Goal: Check status: Check status

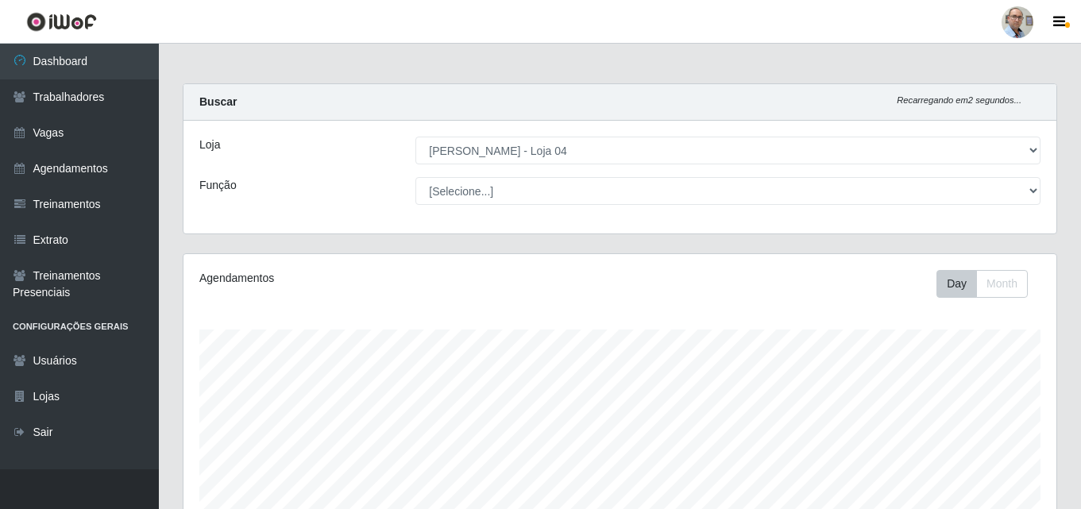
select select "251"
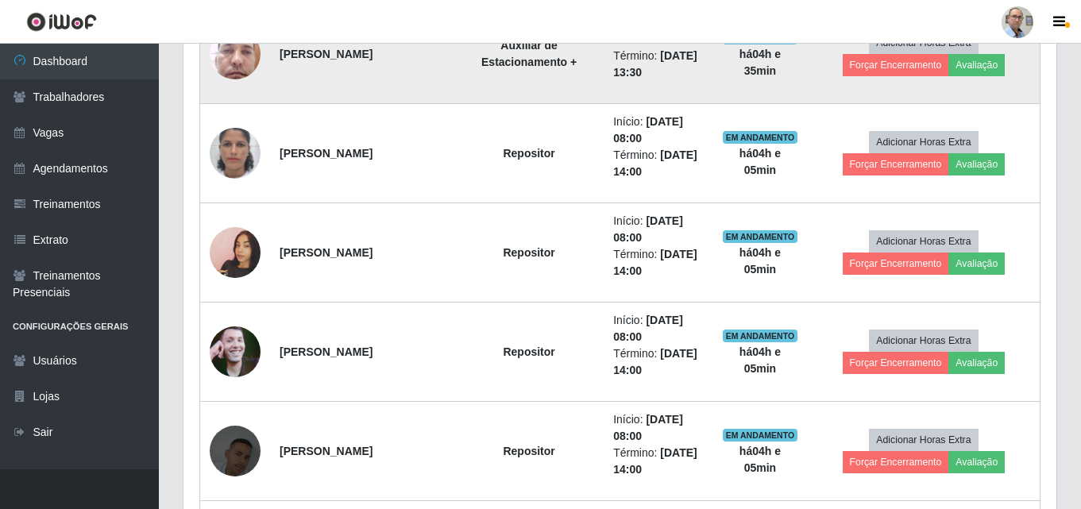
scroll to position [918, 0]
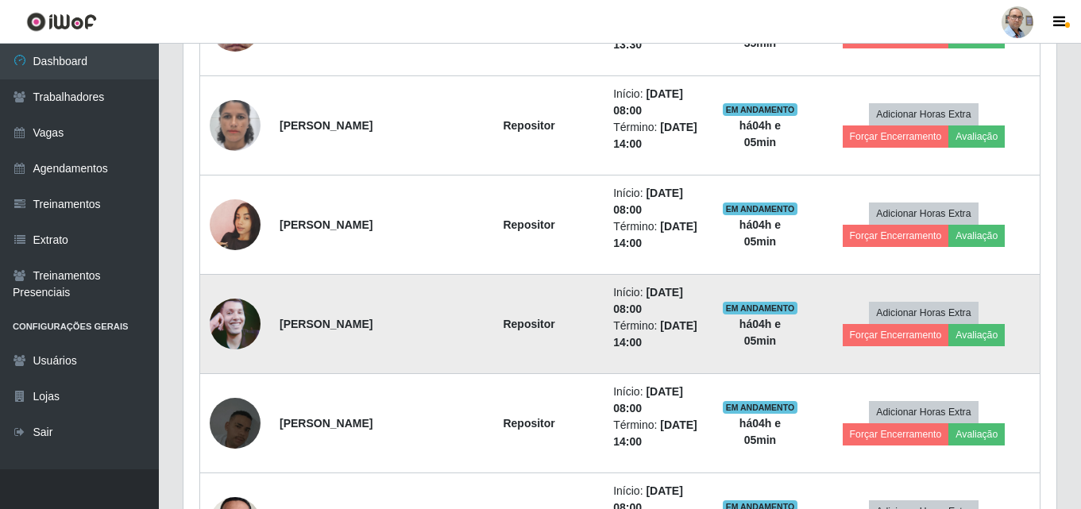
click at [230, 322] on img at bounding box center [235, 324] width 51 height 91
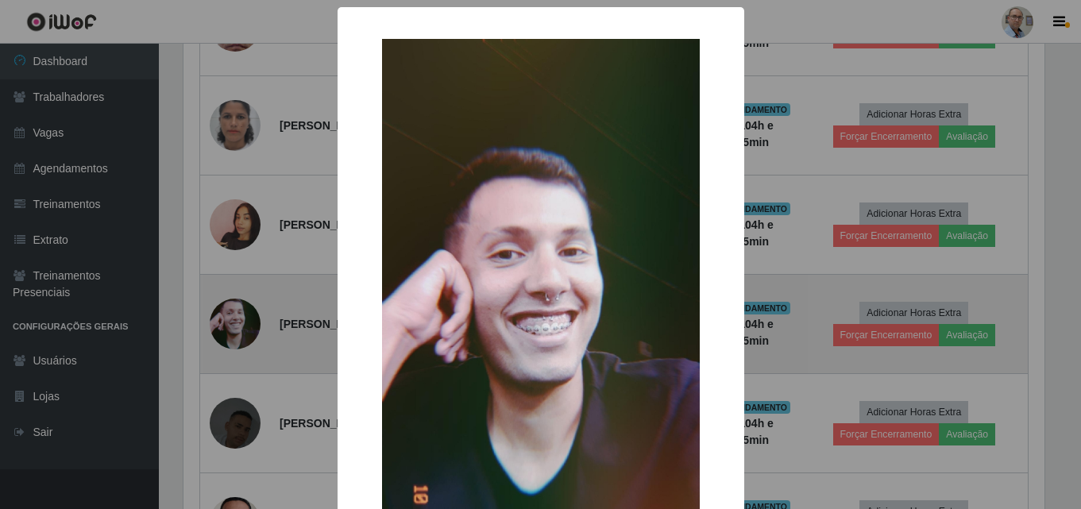
scroll to position [330, 865]
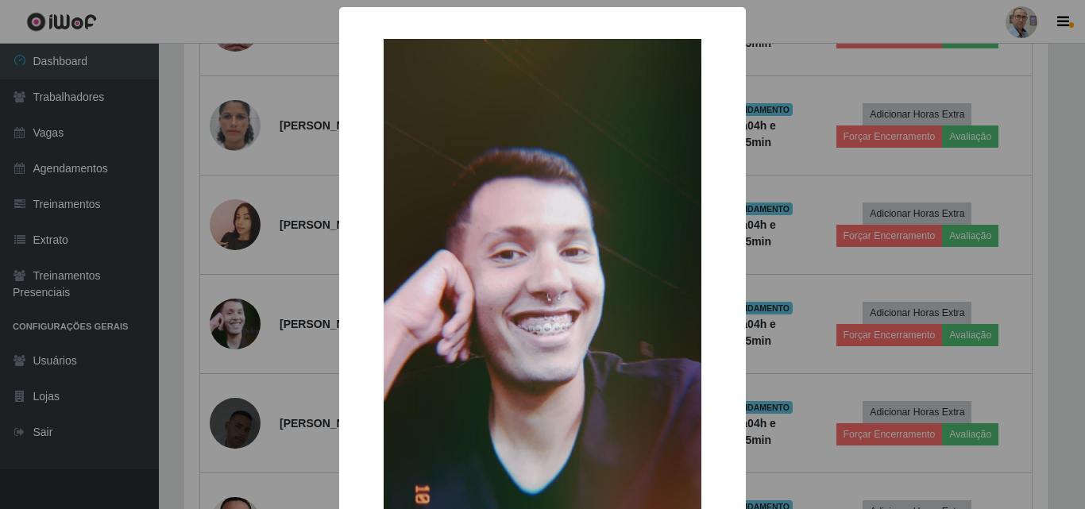
click at [303, 301] on div "× OK Cancel" at bounding box center [542, 254] width 1085 height 509
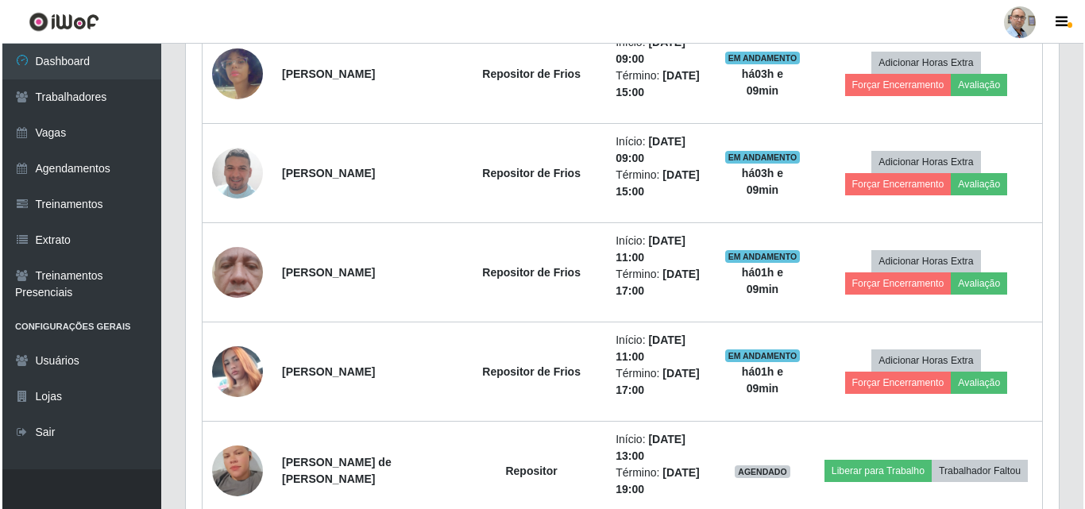
scroll to position [1792, 0]
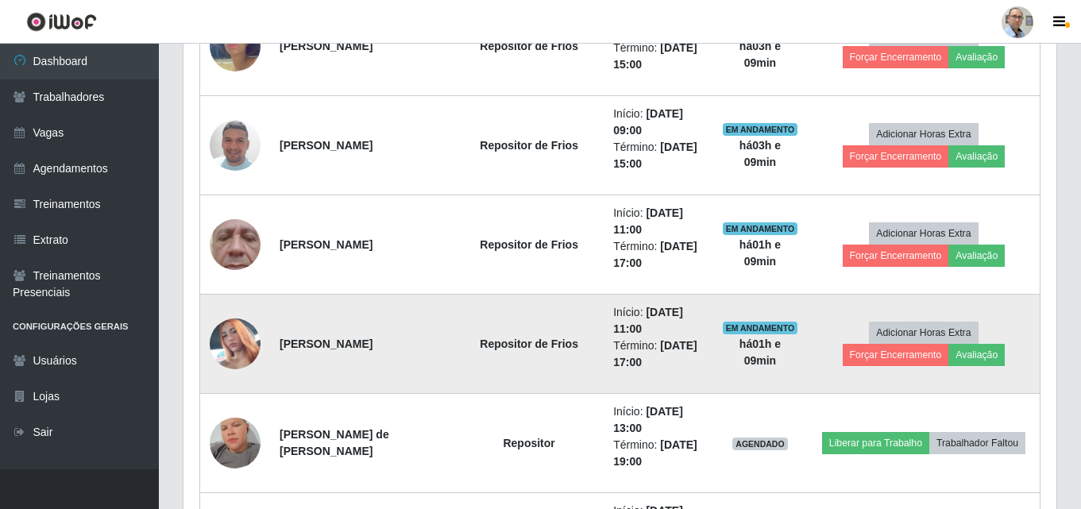
click at [233, 337] on img at bounding box center [235, 344] width 51 height 91
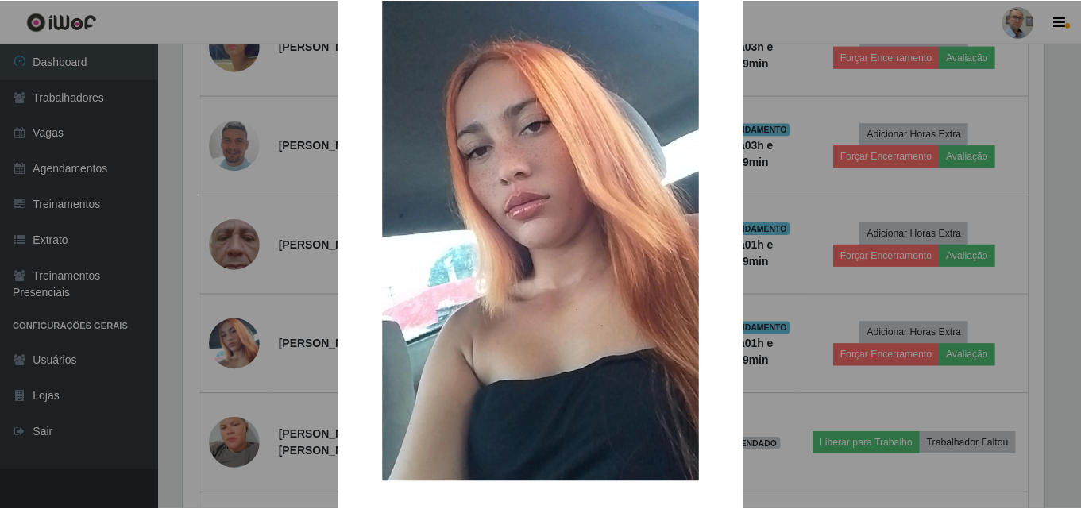
scroll to position [159, 0]
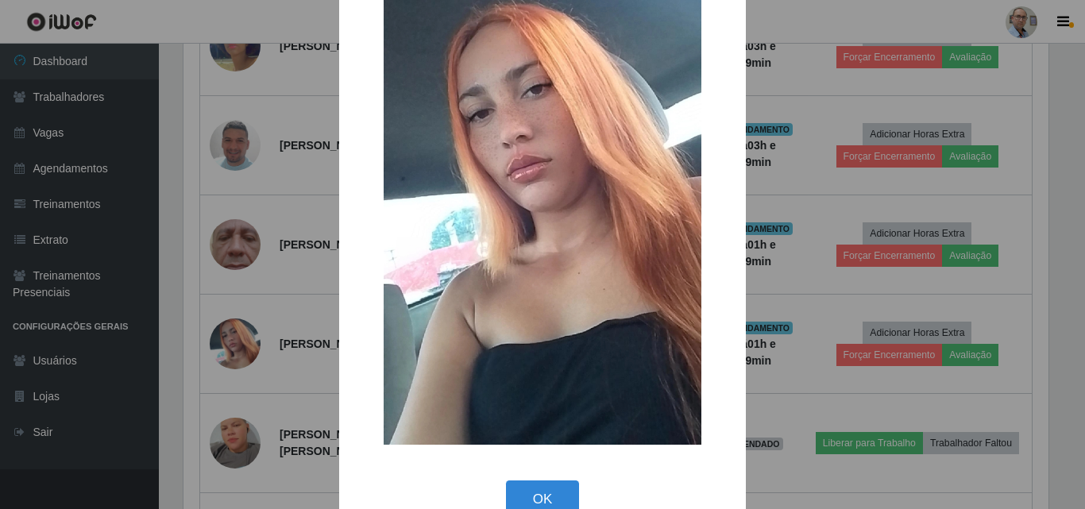
click at [286, 356] on div "× OK Cancel" at bounding box center [542, 254] width 1085 height 509
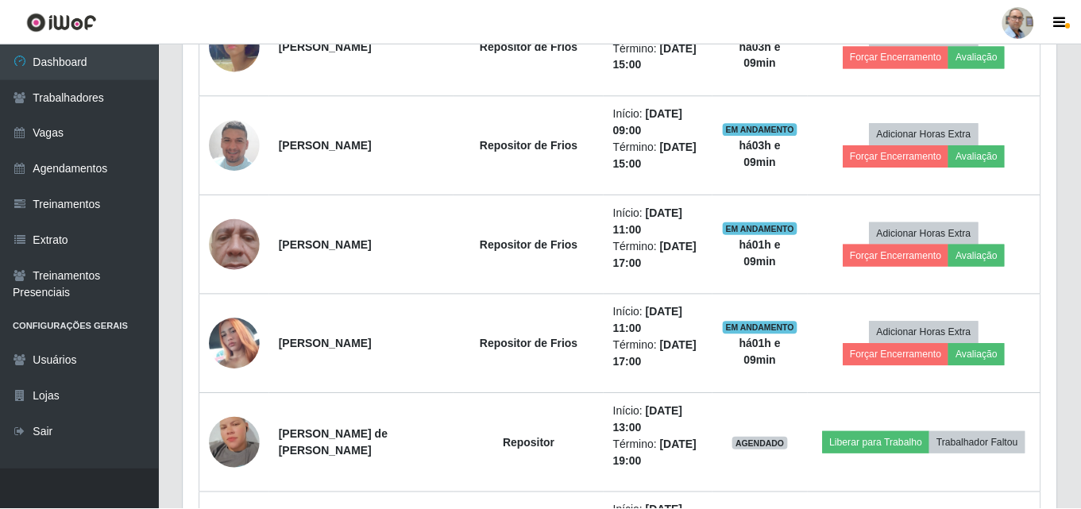
scroll to position [330, 873]
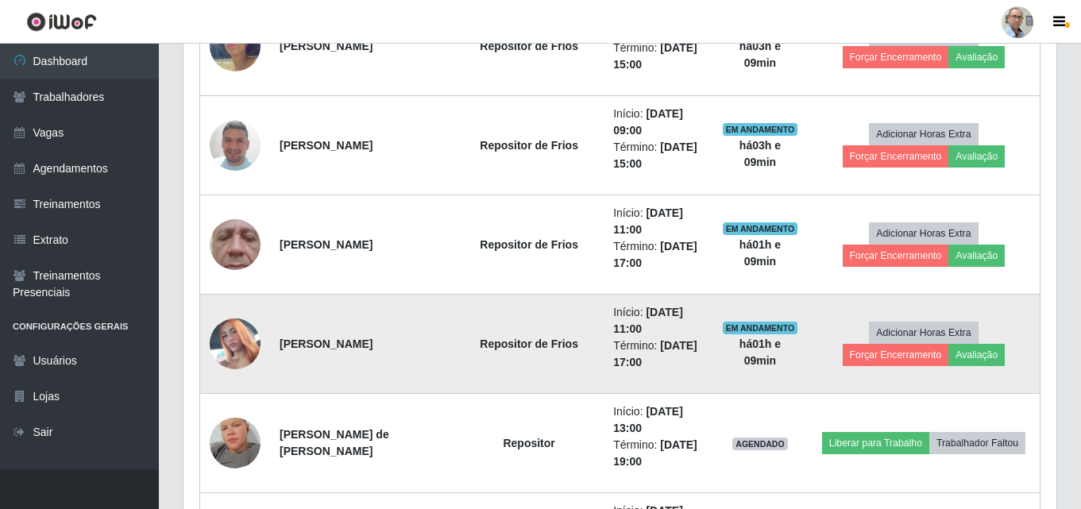
click at [239, 342] on img at bounding box center [235, 344] width 51 height 91
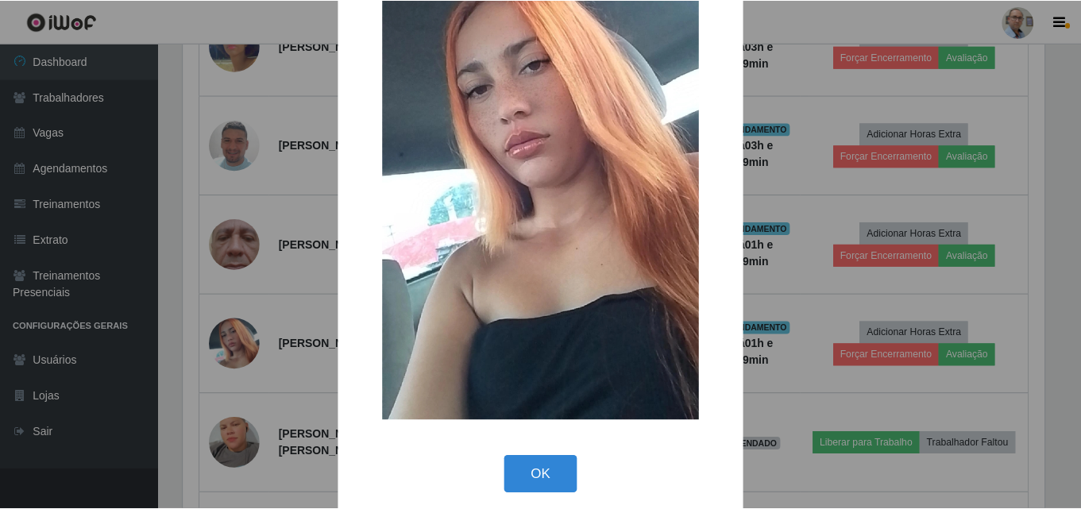
scroll to position [195, 0]
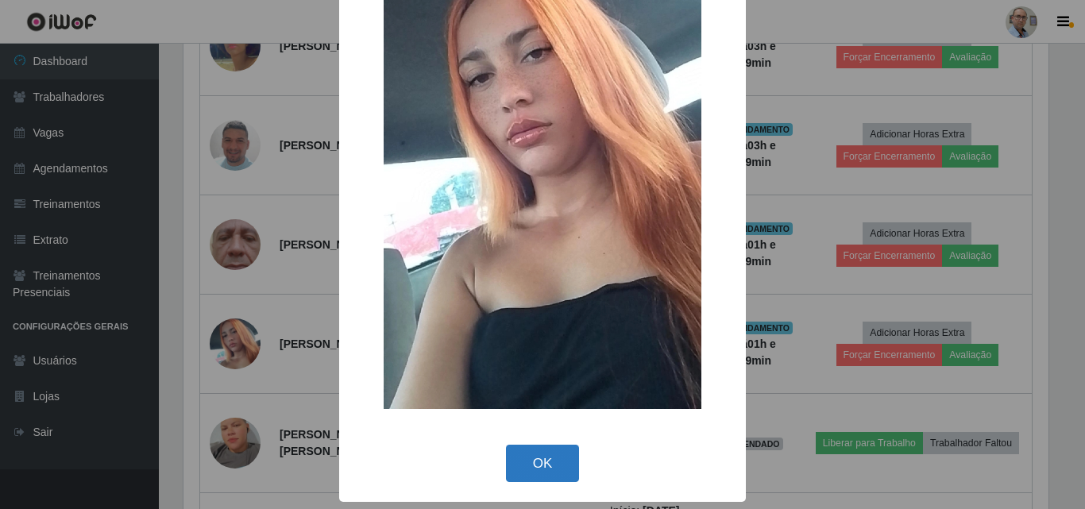
click at [538, 458] on button "OK" at bounding box center [543, 463] width 74 height 37
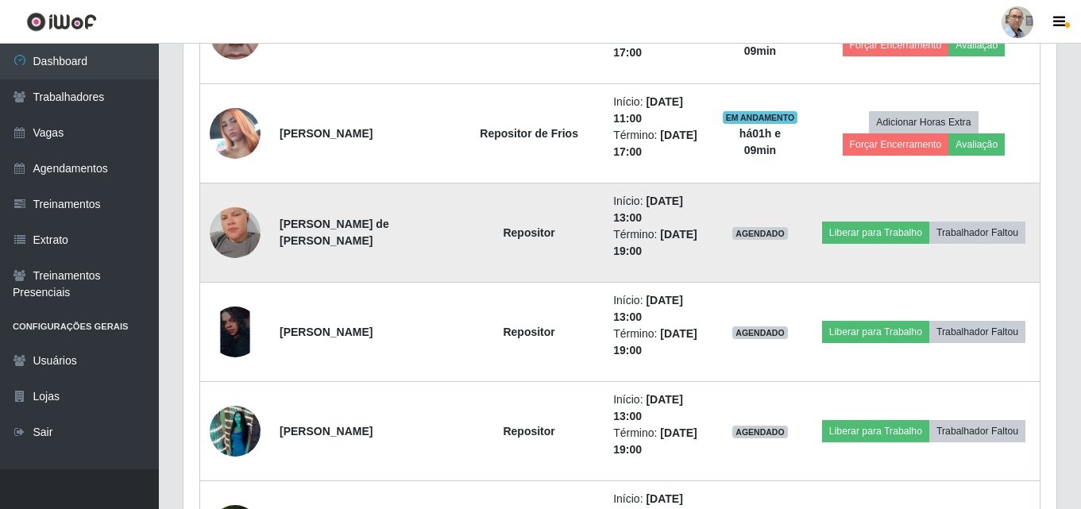
scroll to position [2030, 0]
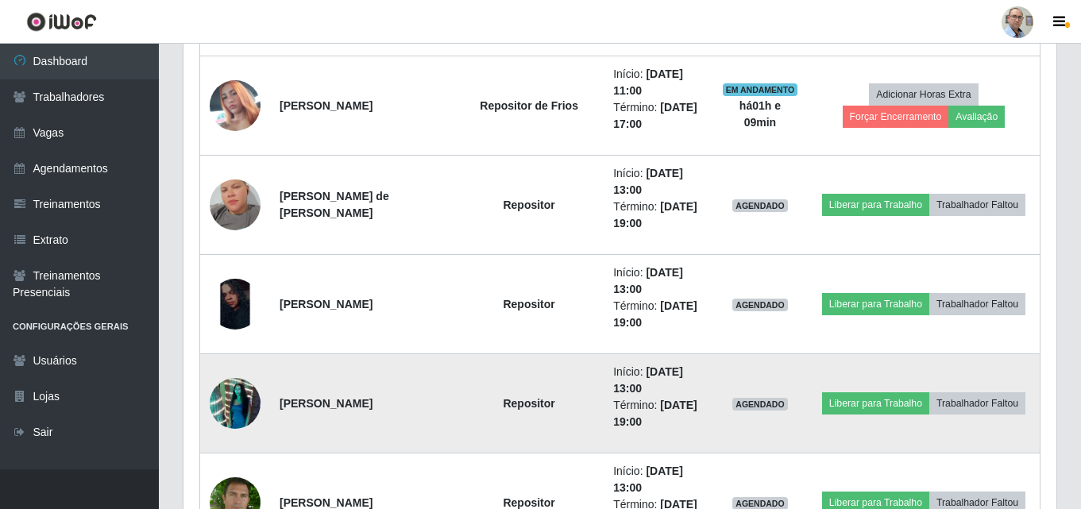
click at [231, 396] on img at bounding box center [235, 403] width 51 height 91
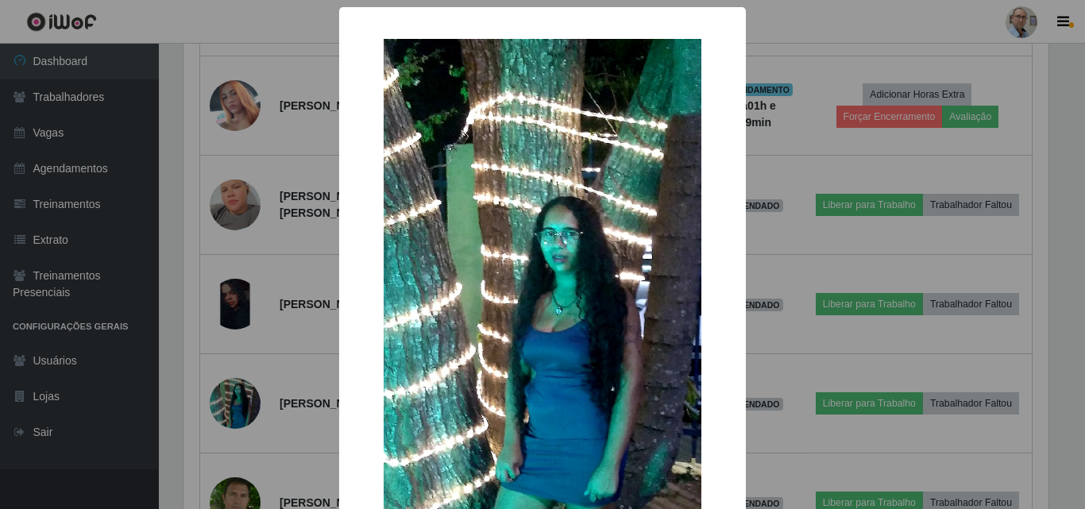
click at [311, 376] on div "× OK Cancel" at bounding box center [542, 254] width 1085 height 509
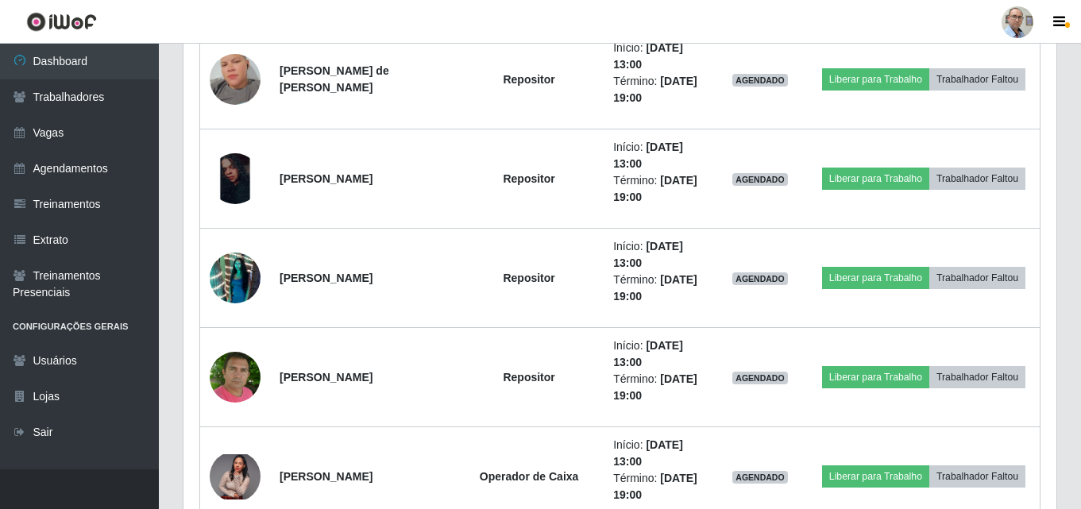
scroll to position [2189, 0]
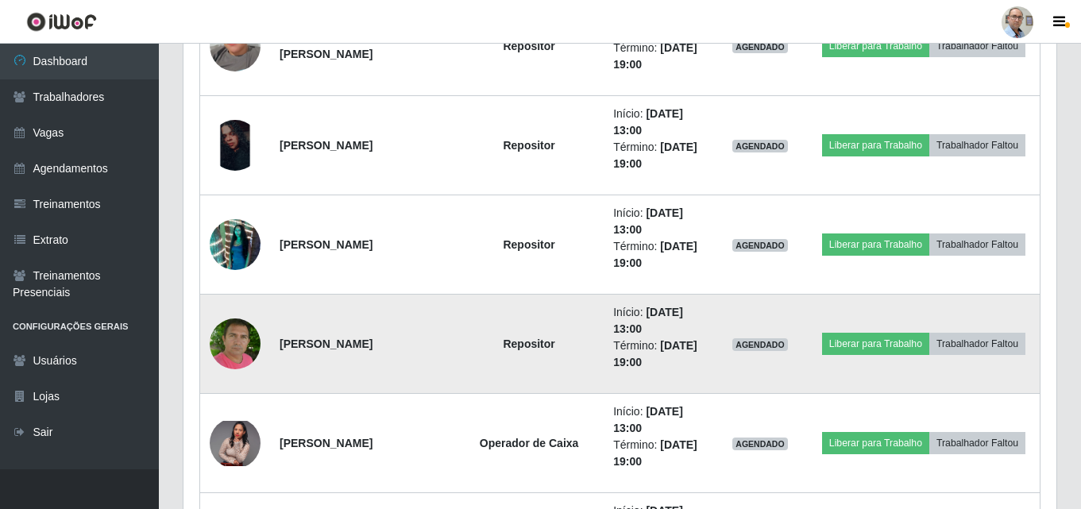
click at [232, 335] on img at bounding box center [235, 343] width 51 height 57
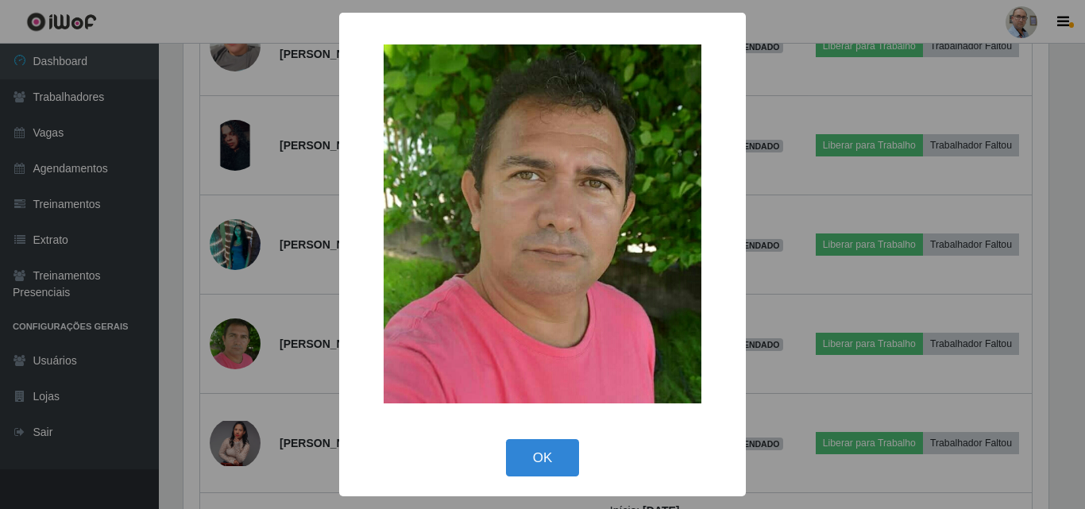
click at [306, 335] on div "× OK Cancel" at bounding box center [542, 254] width 1085 height 509
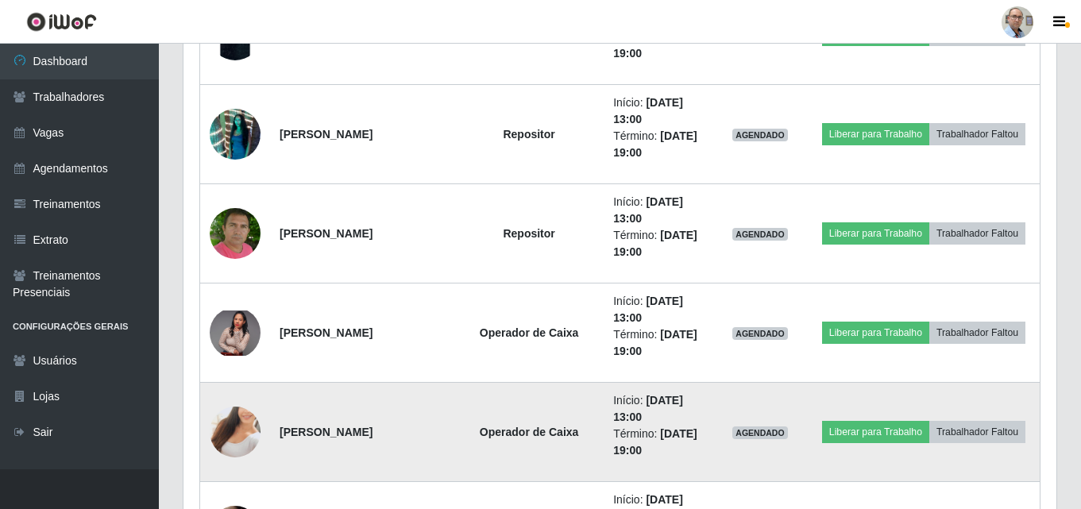
scroll to position [2347, 0]
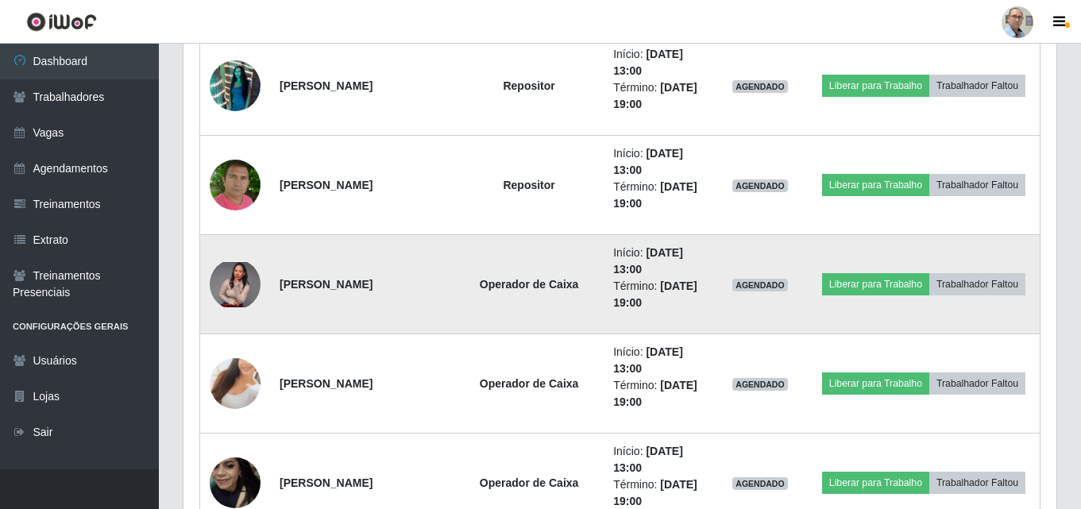
click at [226, 279] on img at bounding box center [235, 284] width 51 height 45
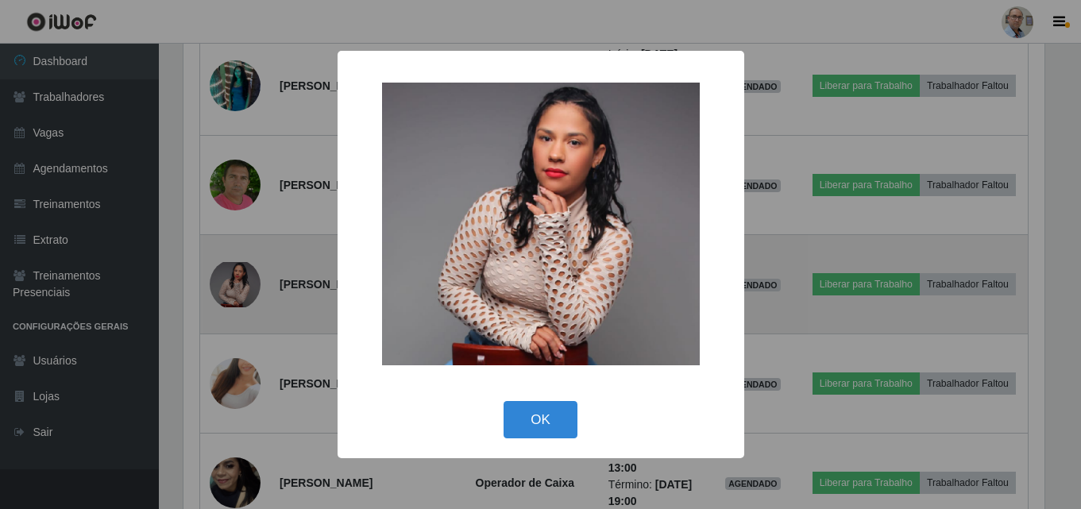
scroll to position [330, 865]
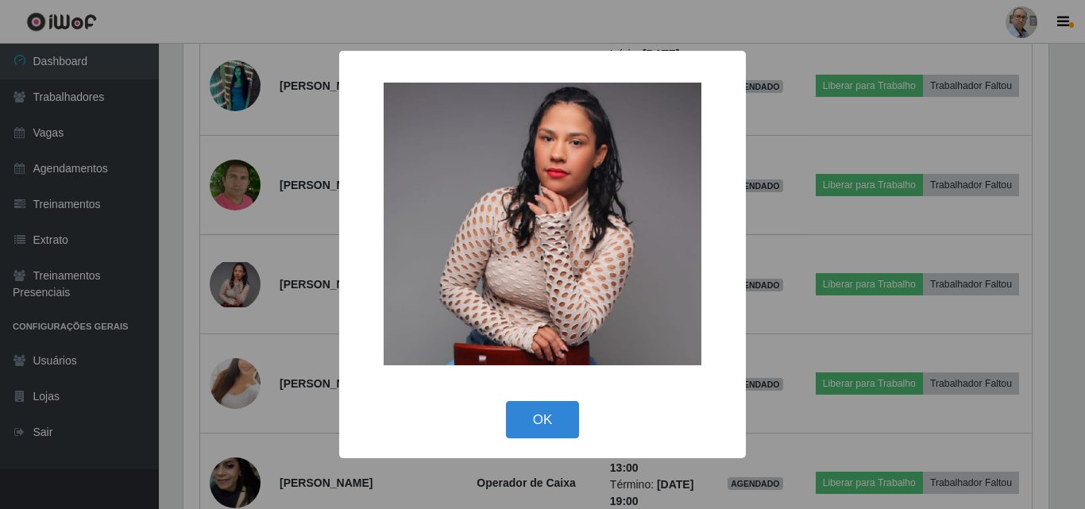
click at [292, 294] on div "× OK Cancel" at bounding box center [542, 254] width 1085 height 509
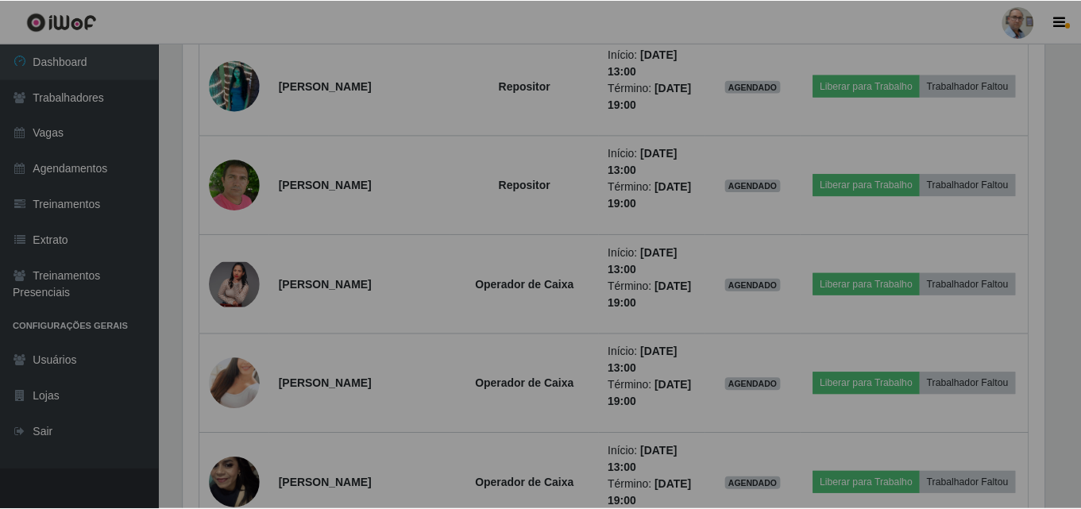
scroll to position [330, 873]
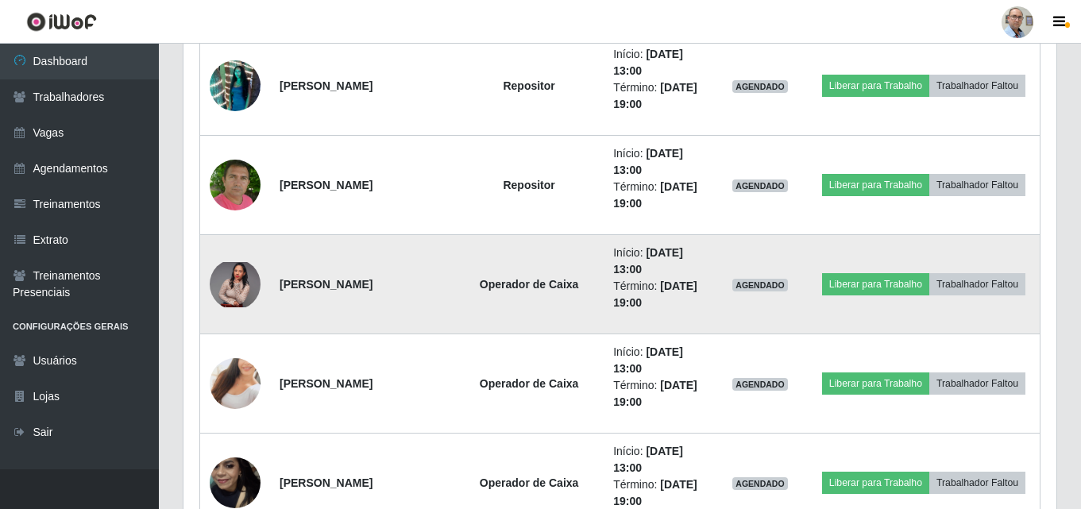
click at [237, 285] on img at bounding box center [235, 284] width 51 height 45
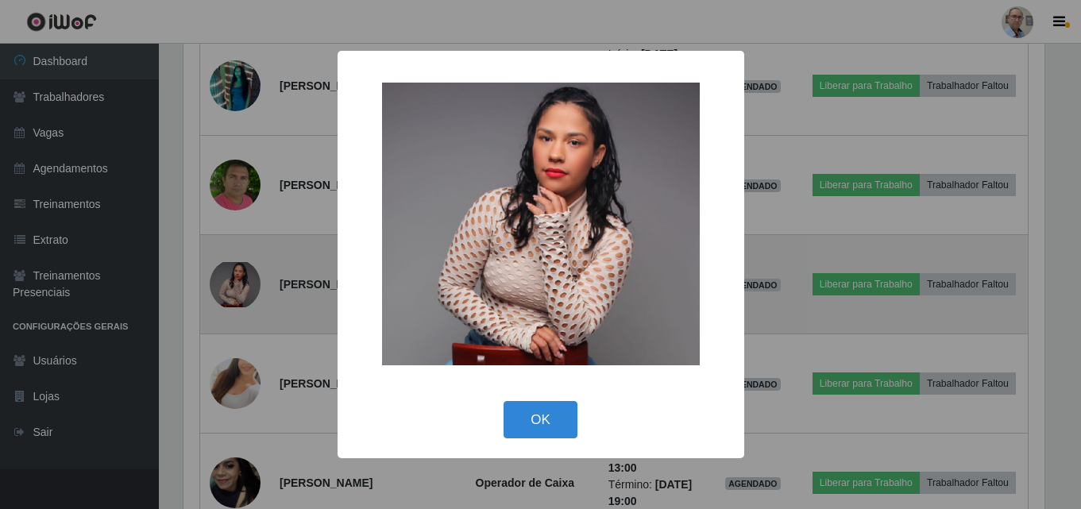
scroll to position [330, 865]
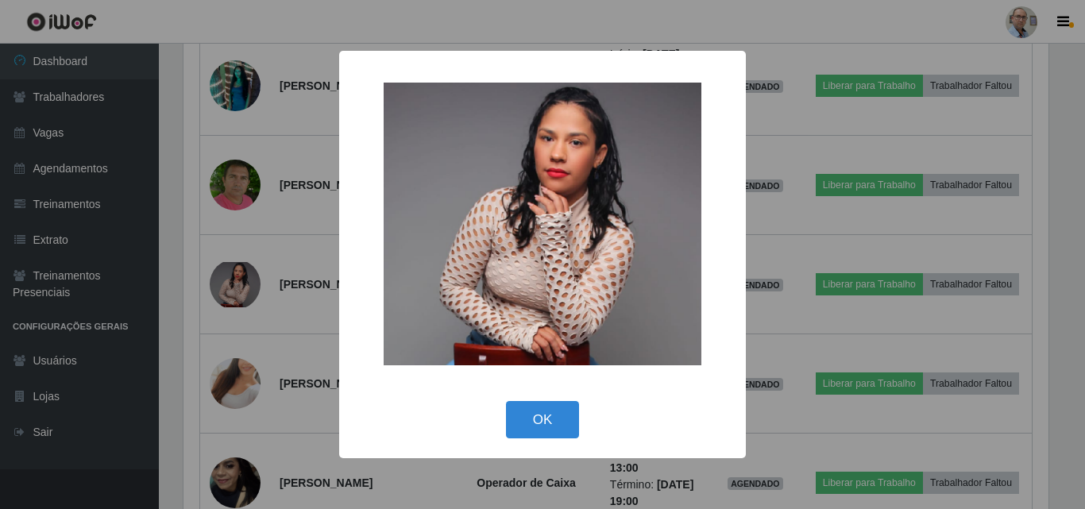
click at [310, 305] on div "× OK Cancel" at bounding box center [542, 254] width 1085 height 509
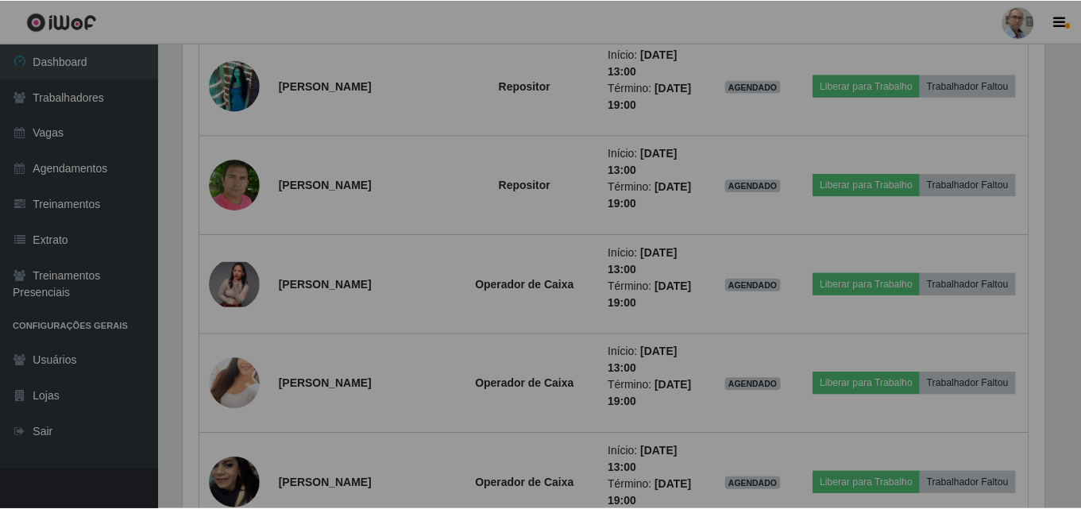
scroll to position [0, 0]
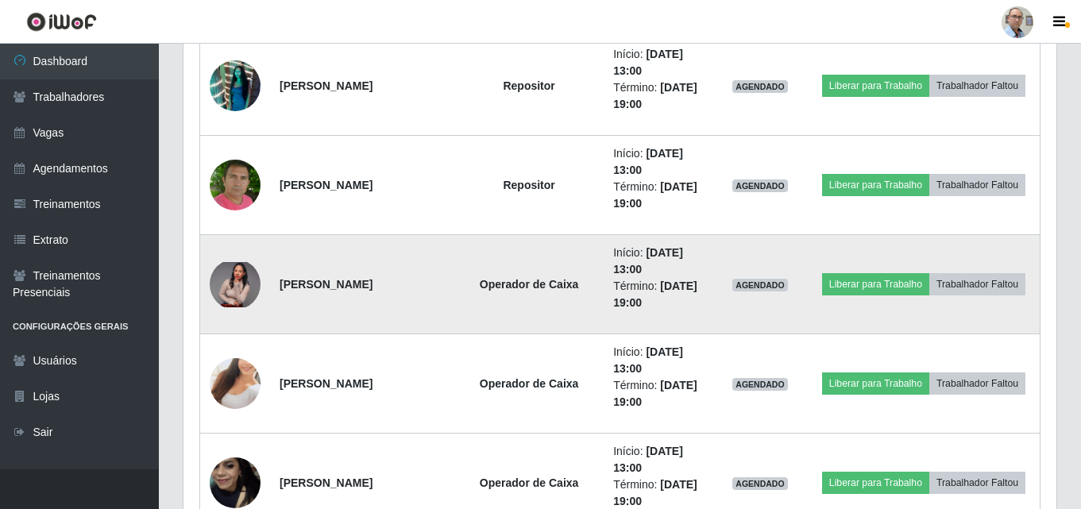
click at [238, 286] on img at bounding box center [235, 284] width 51 height 45
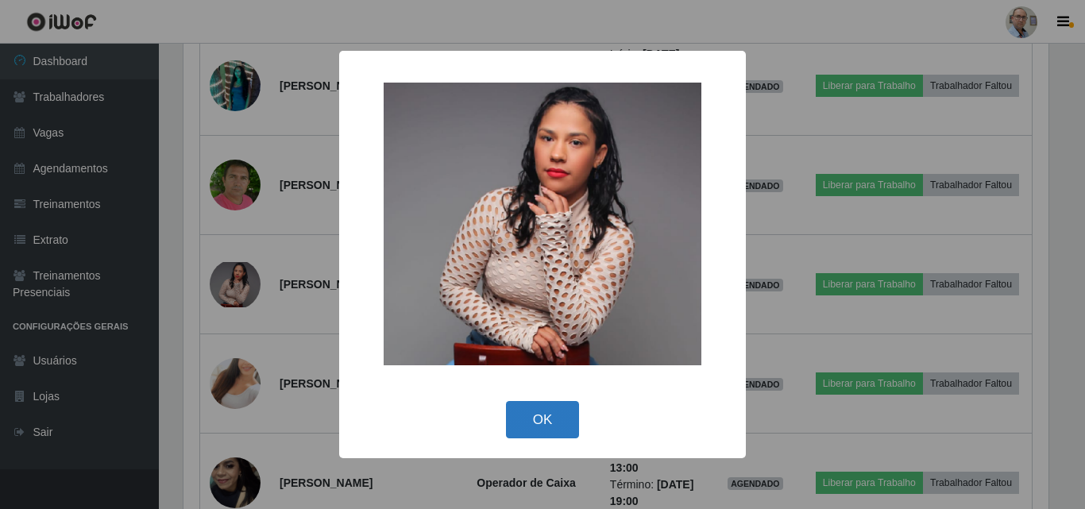
click at [540, 415] on button "OK" at bounding box center [543, 419] width 74 height 37
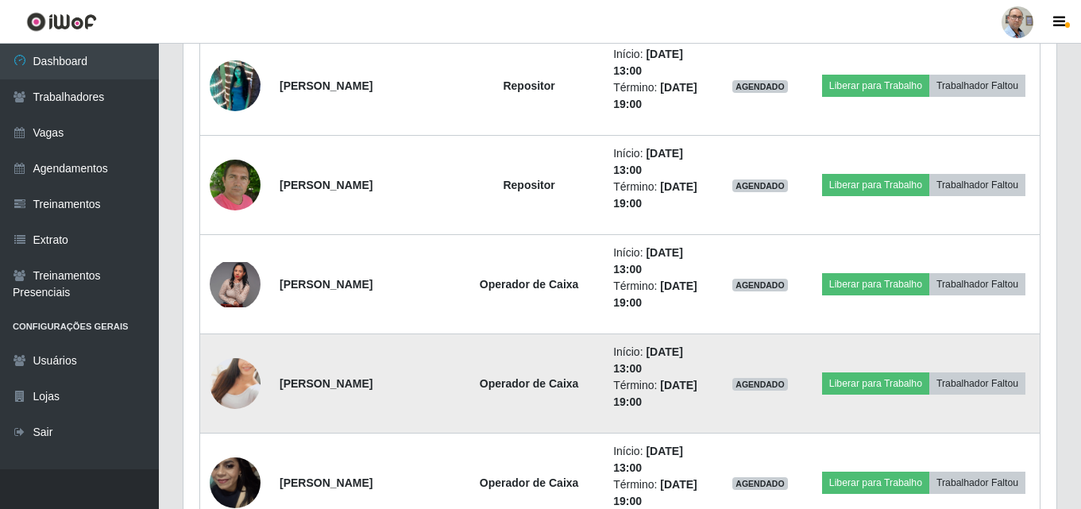
click at [227, 391] on img at bounding box center [235, 383] width 51 height 91
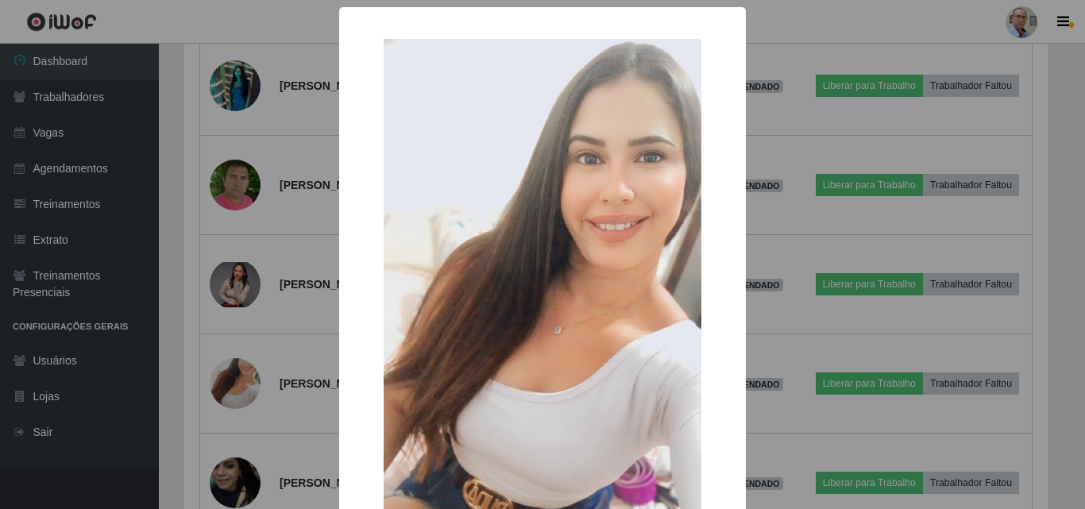
click at [296, 376] on div "× OK Cancel" at bounding box center [542, 254] width 1085 height 509
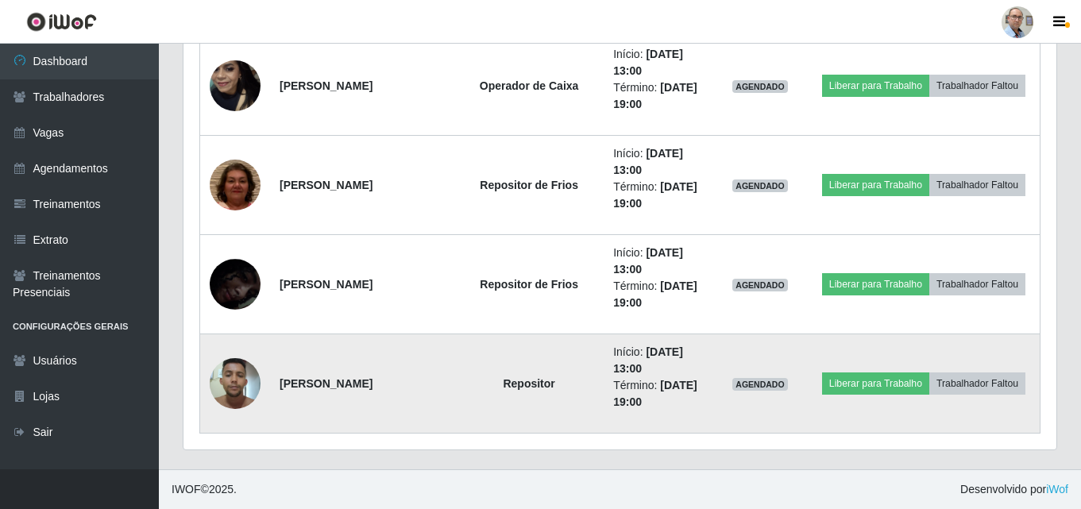
click at [233, 384] on img at bounding box center [235, 382] width 51 height 67
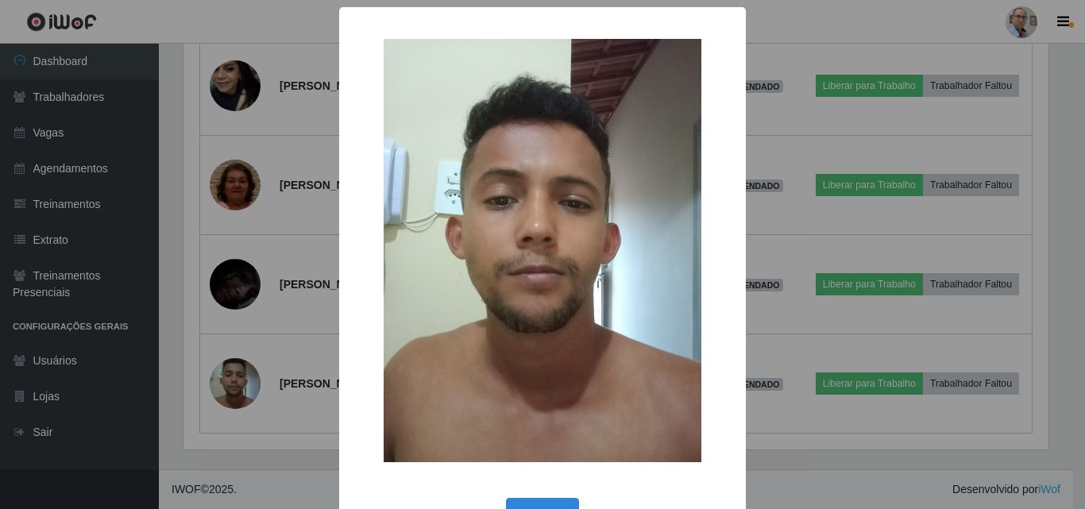
click at [281, 363] on div "× OK Cancel" at bounding box center [542, 254] width 1085 height 509
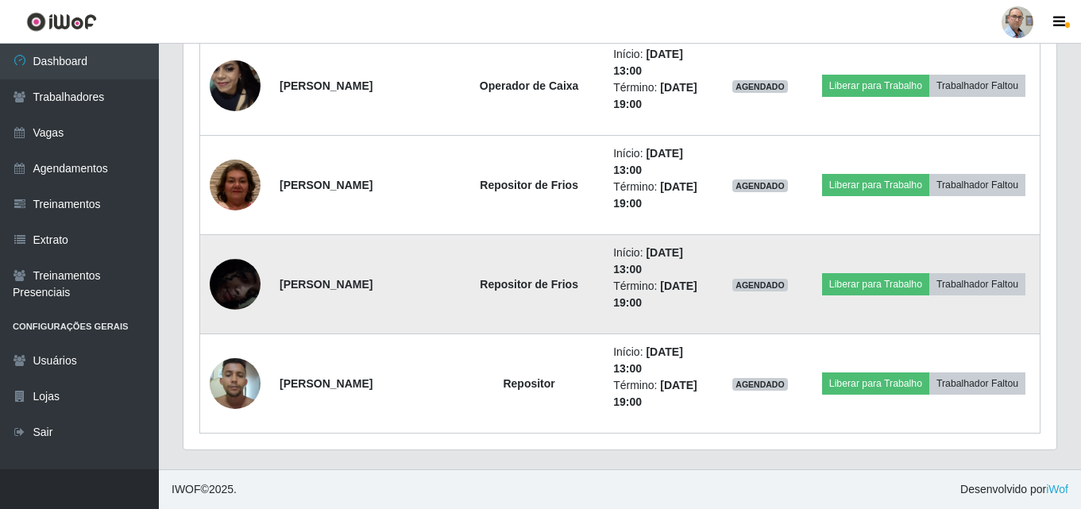
click at [251, 289] on img at bounding box center [235, 284] width 51 height 110
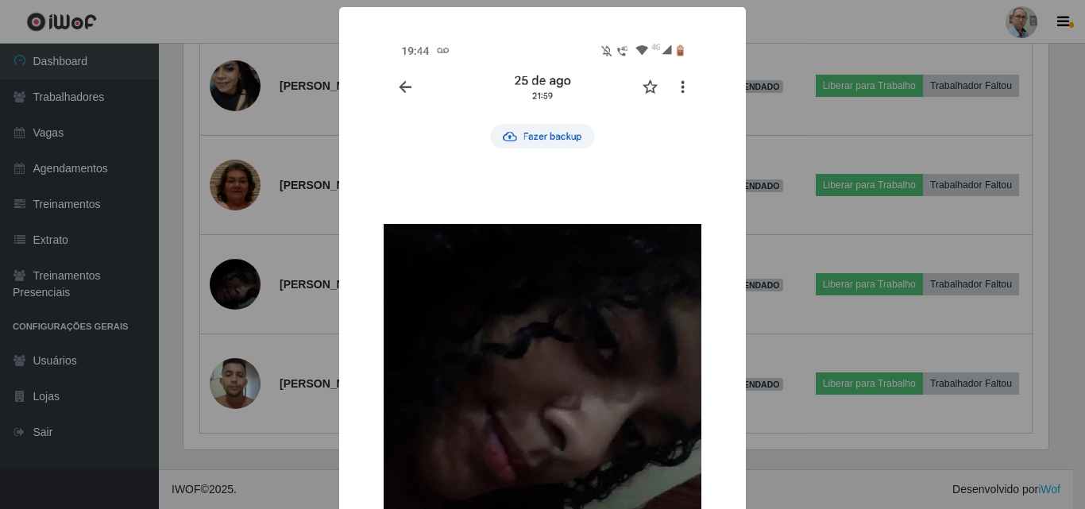
click at [282, 293] on div "× OK Cancel" at bounding box center [542, 254] width 1085 height 509
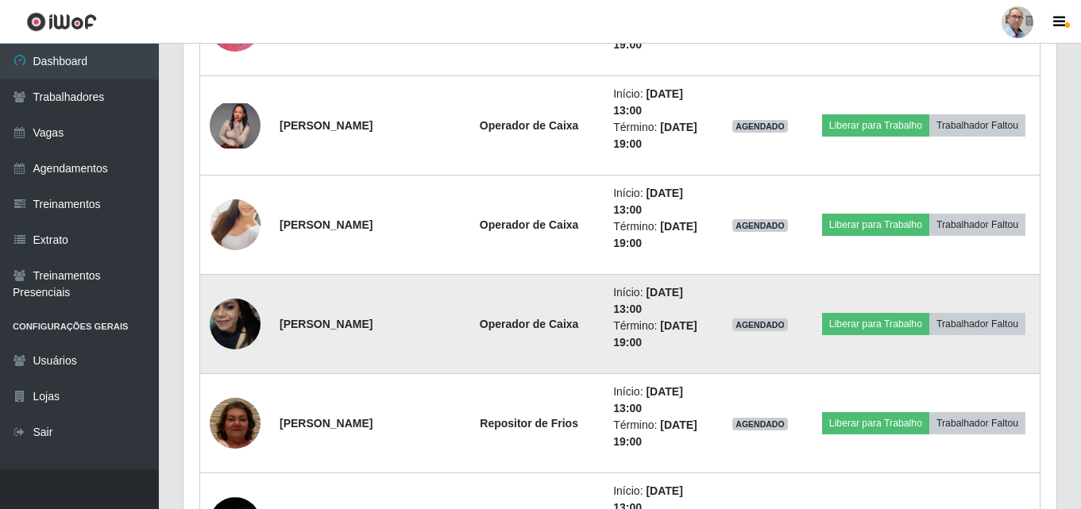
click at [241, 326] on img at bounding box center [235, 324] width 51 height 91
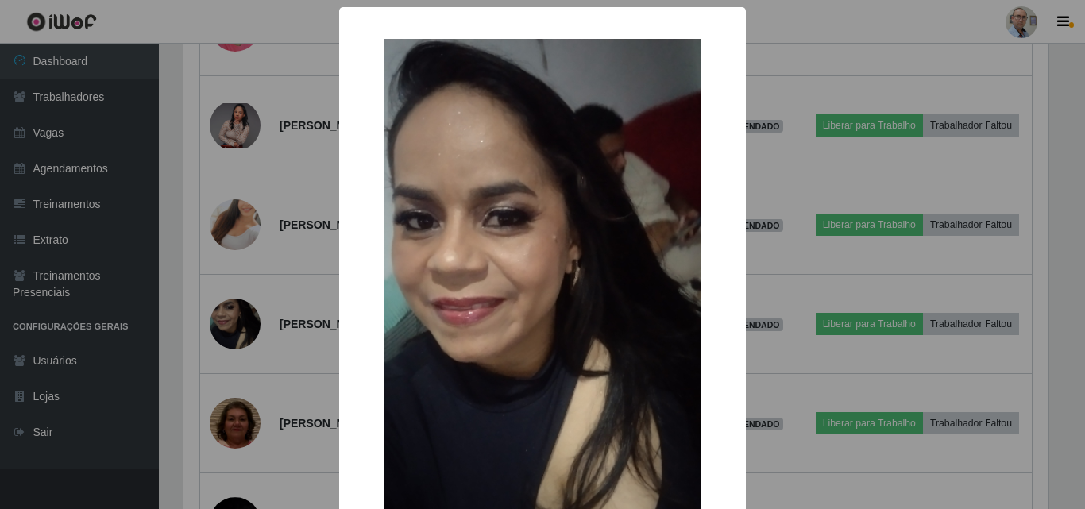
click at [307, 286] on div "× OK Cancel" at bounding box center [542, 254] width 1085 height 509
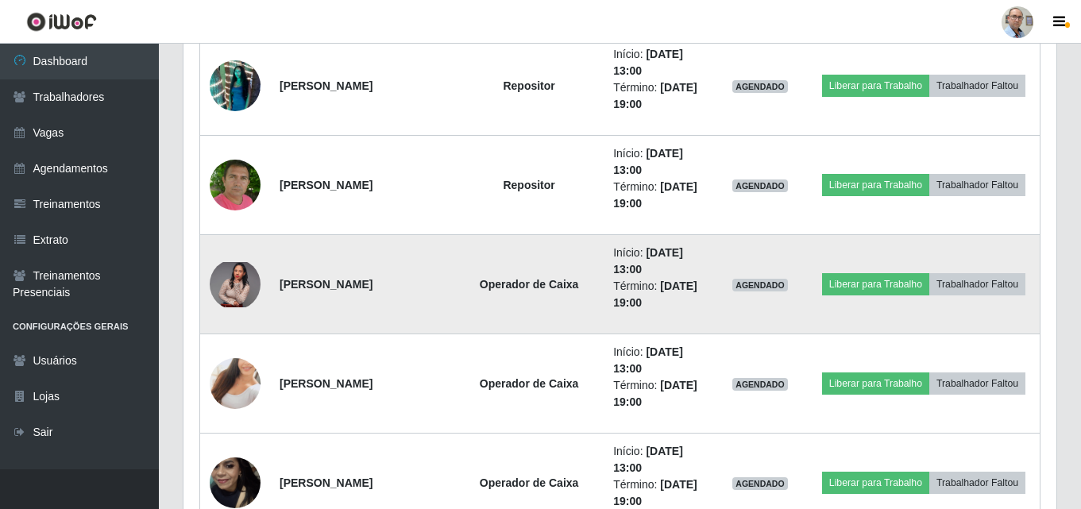
click at [247, 285] on img at bounding box center [235, 284] width 51 height 45
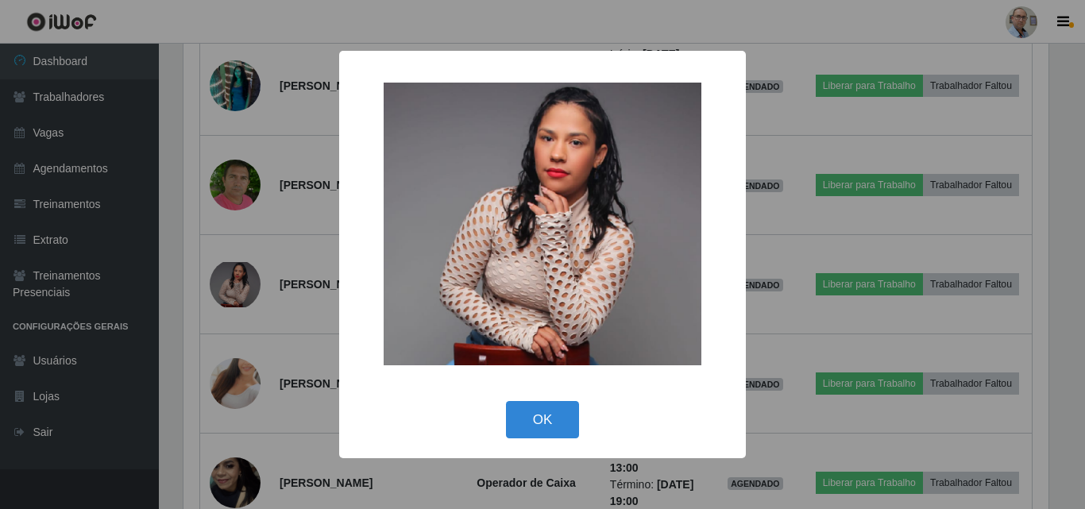
click at [287, 303] on div "× OK Cancel" at bounding box center [542, 254] width 1085 height 509
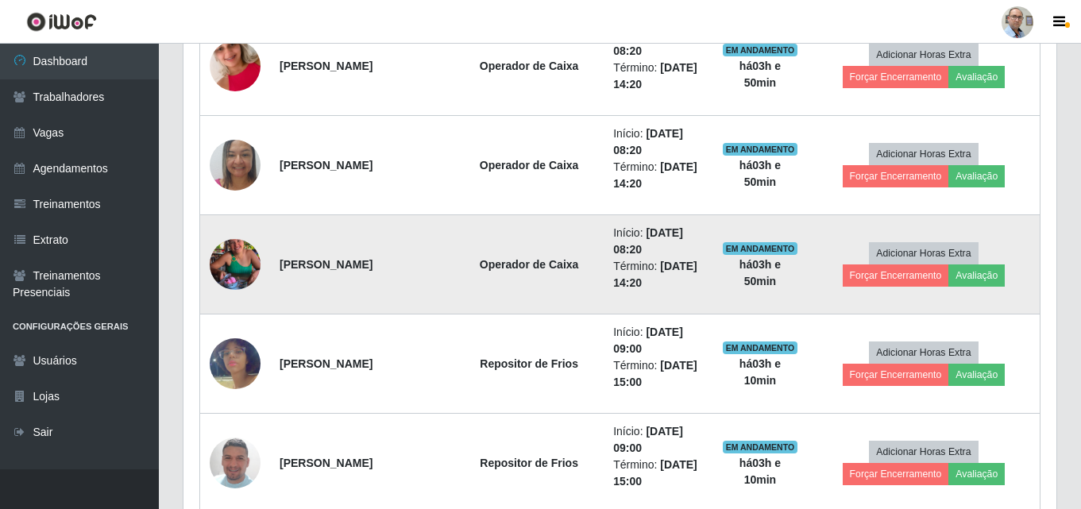
click at [227, 268] on img at bounding box center [235, 264] width 51 height 91
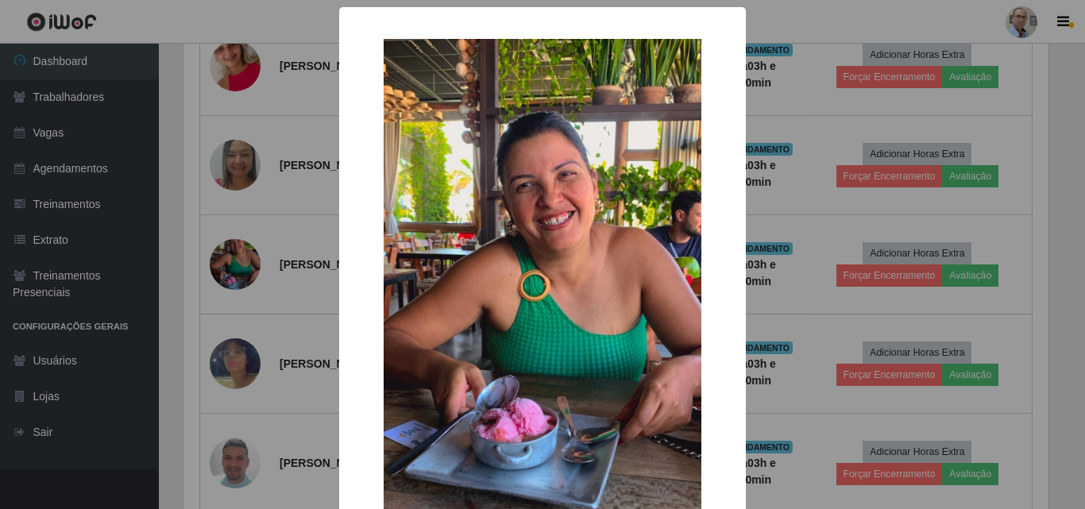
click at [299, 265] on div "× OK Cancel" at bounding box center [542, 254] width 1085 height 509
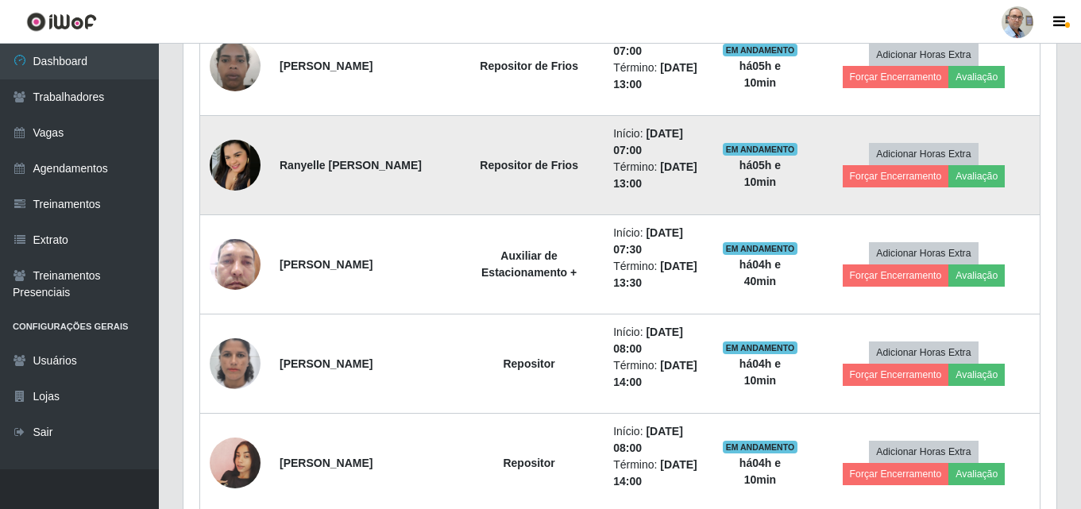
click at [238, 162] on img at bounding box center [235, 165] width 51 height 51
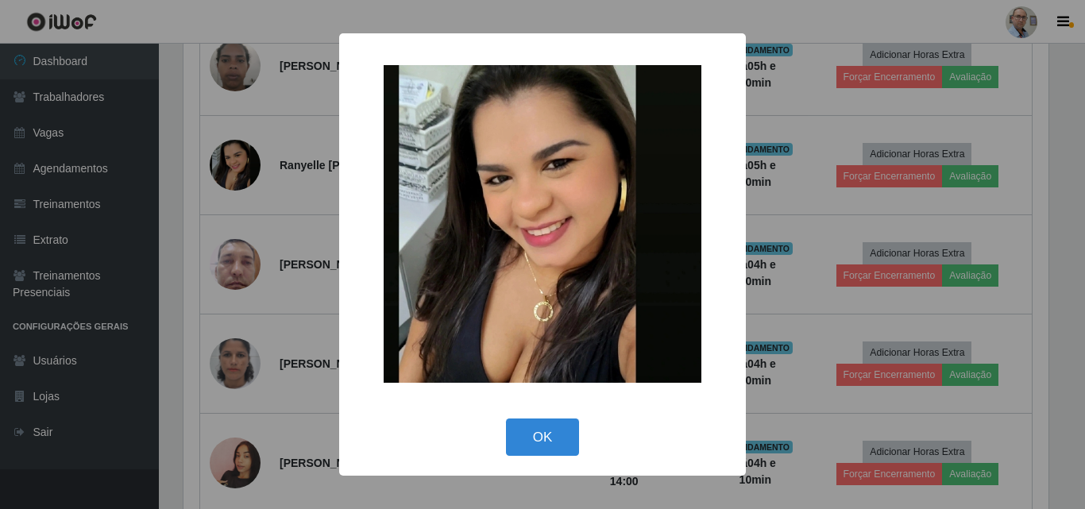
click at [290, 251] on div "× OK Cancel" at bounding box center [542, 254] width 1085 height 509
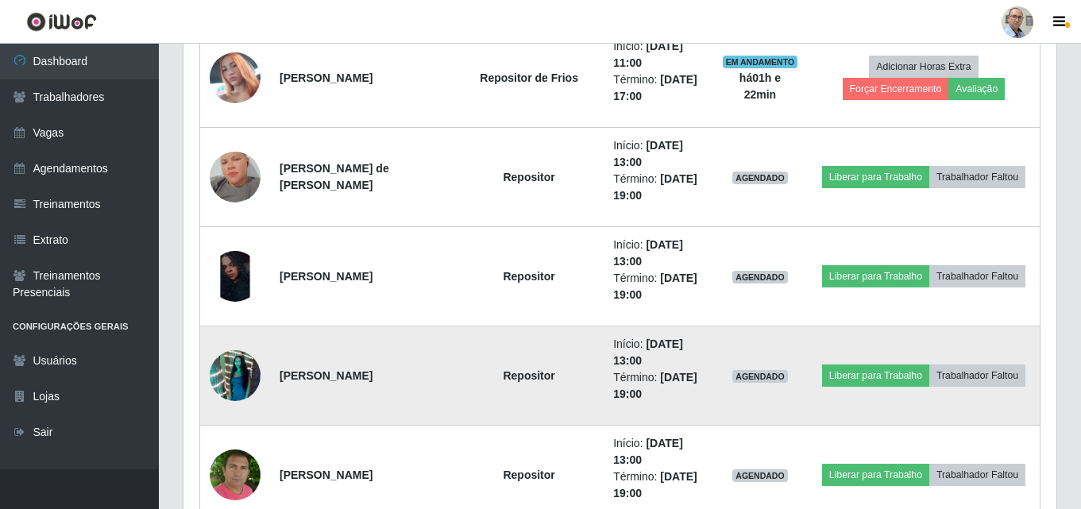
scroll to position [2030, 0]
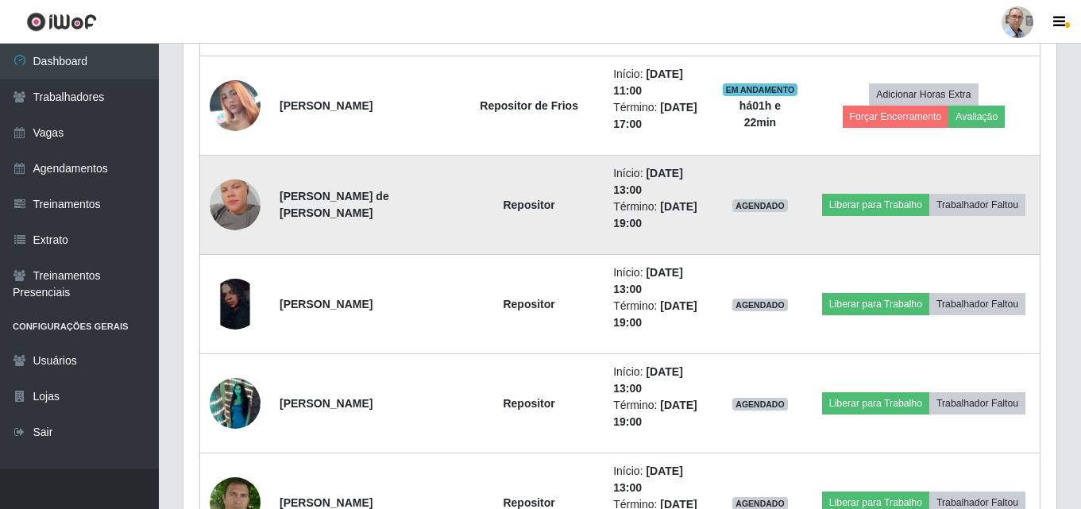
click at [221, 193] on img at bounding box center [235, 205] width 51 height 91
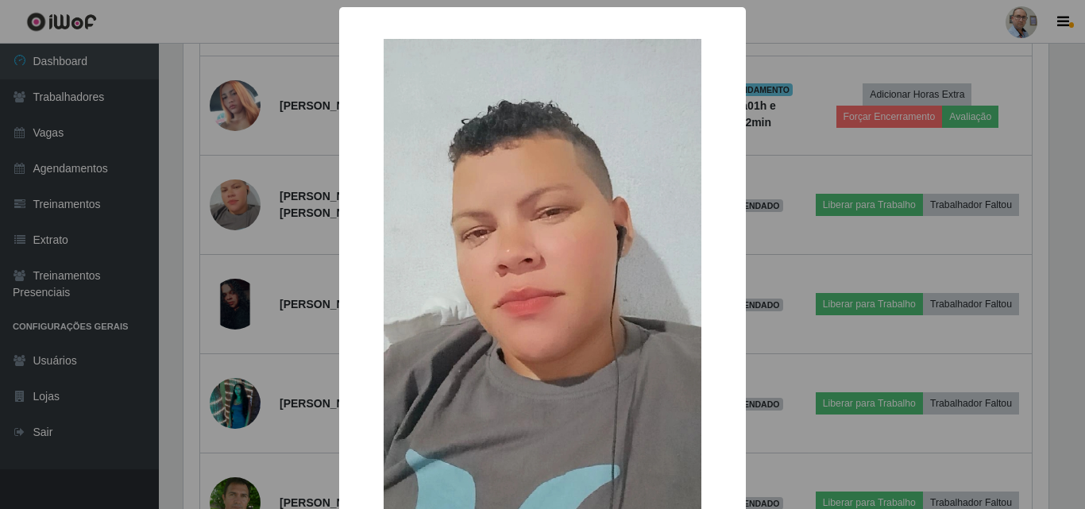
click at [268, 212] on div "× OK Cancel" at bounding box center [542, 254] width 1085 height 509
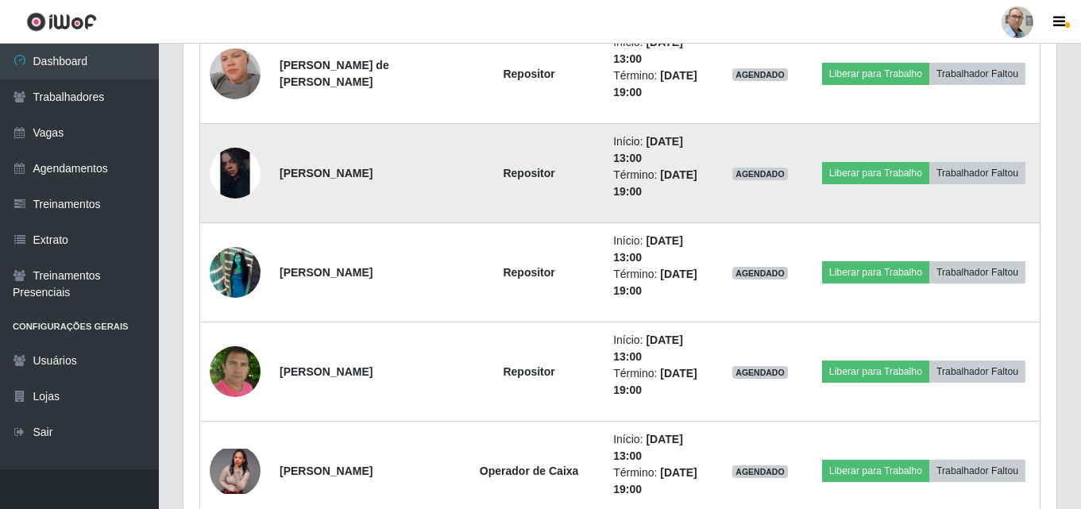
scroll to position [2189, 0]
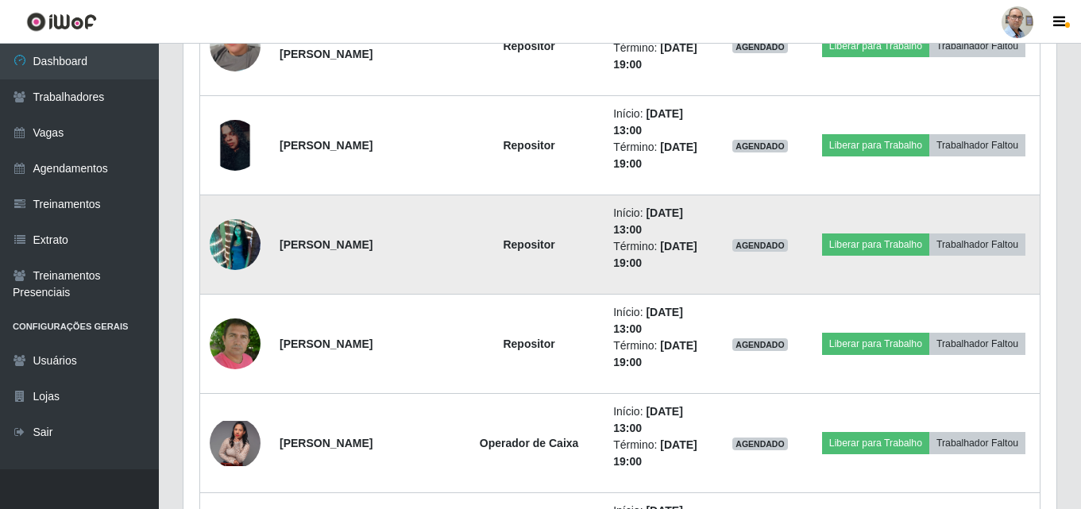
click at [239, 245] on img at bounding box center [235, 244] width 51 height 91
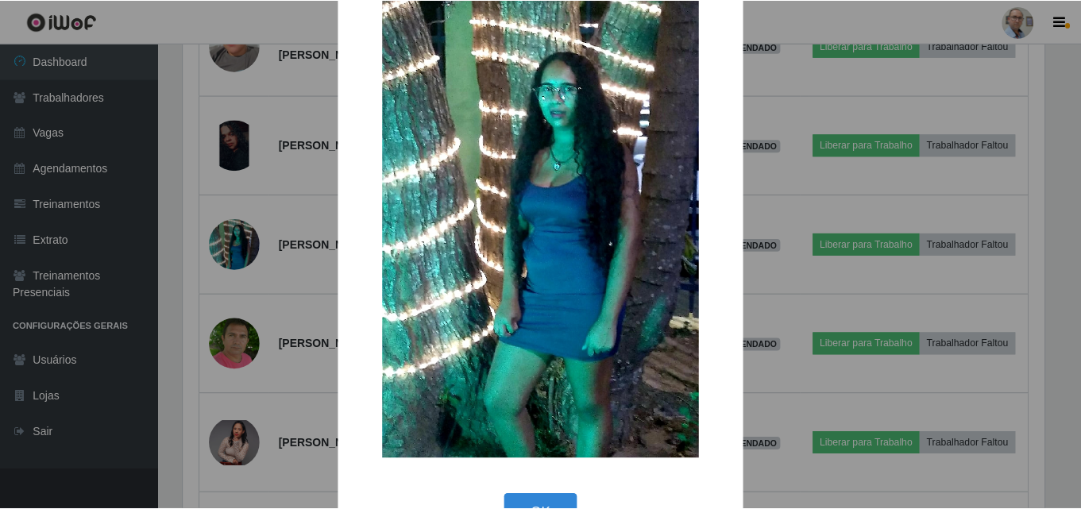
scroll to position [159, 0]
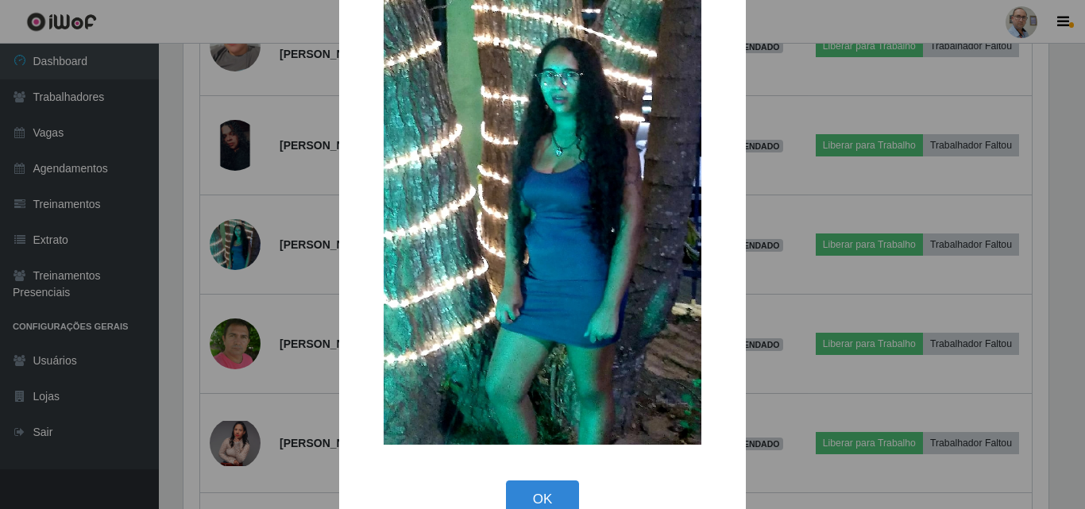
click at [289, 270] on div "× OK Cancel" at bounding box center [542, 254] width 1085 height 509
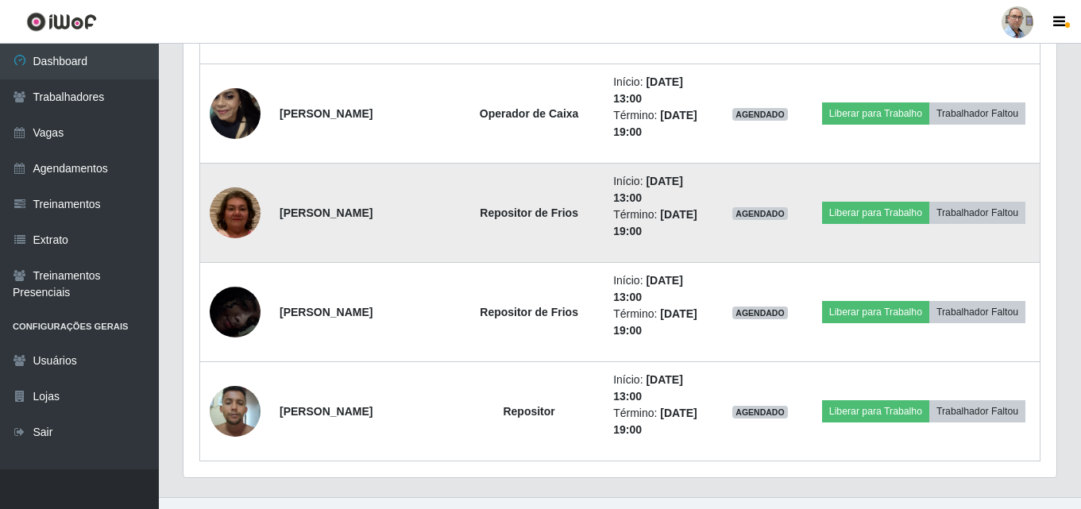
scroll to position [2744, 0]
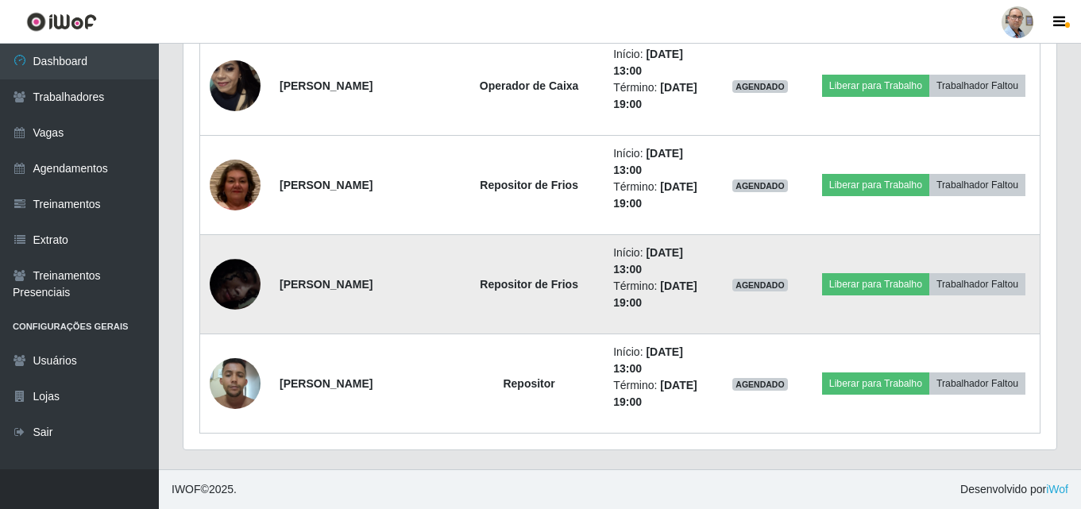
click at [251, 284] on img at bounding box center [235, 284] width 51 height 110
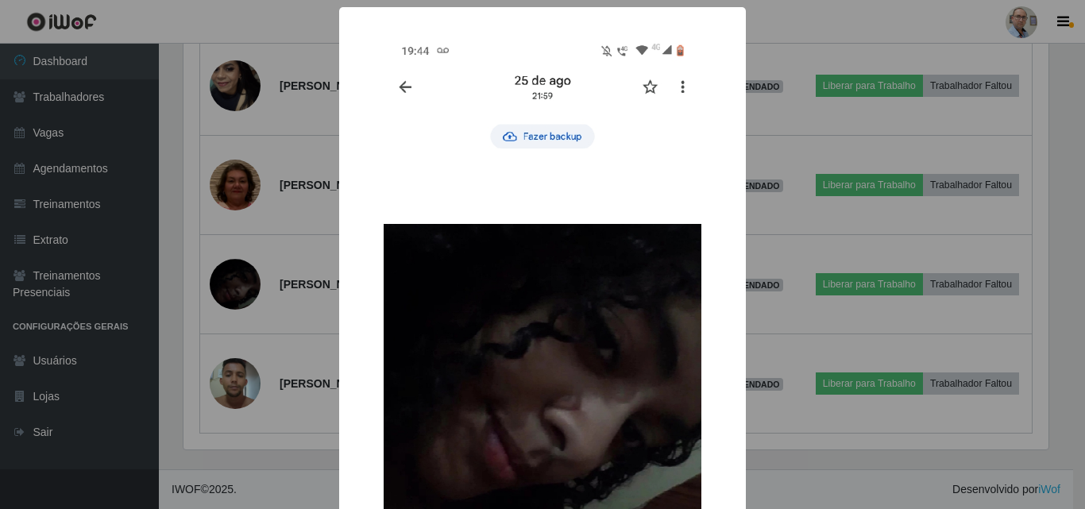
click at [297, 253] on div "× OK Cancel" at bounding box center [542, 254] width 1085 height 509
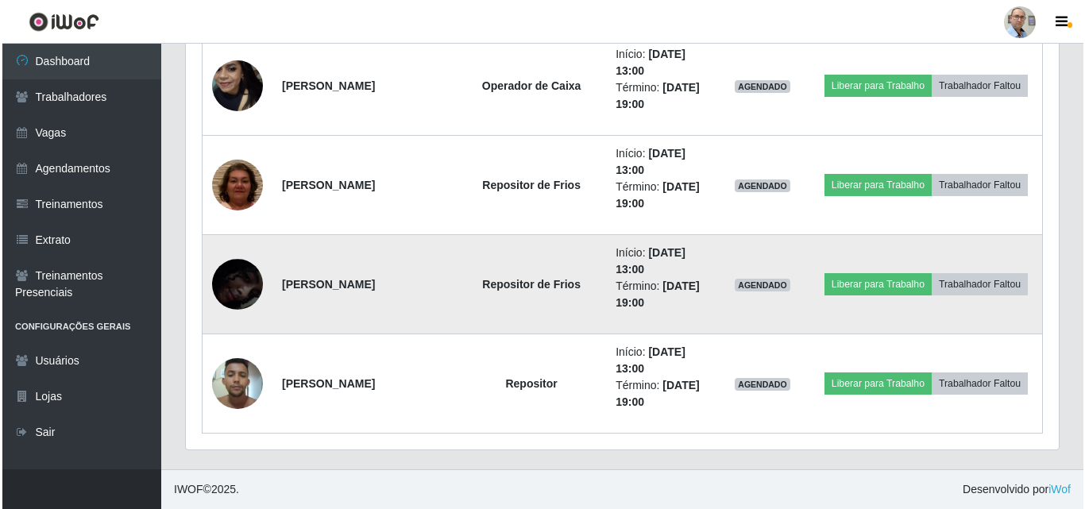
scroll to position [330, 873]
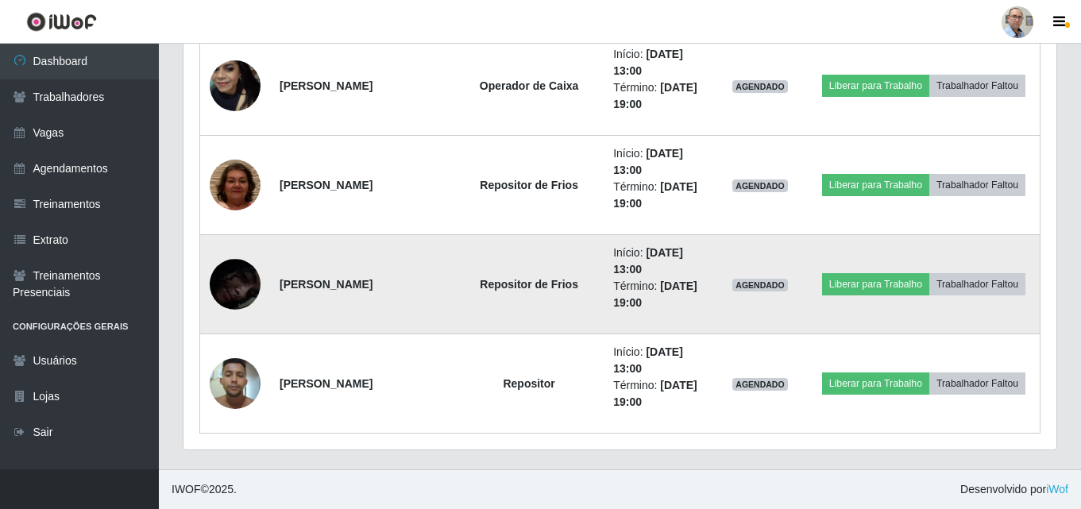
click at [242, 281] on img at bounding box center [235, 284] width 51 height 110
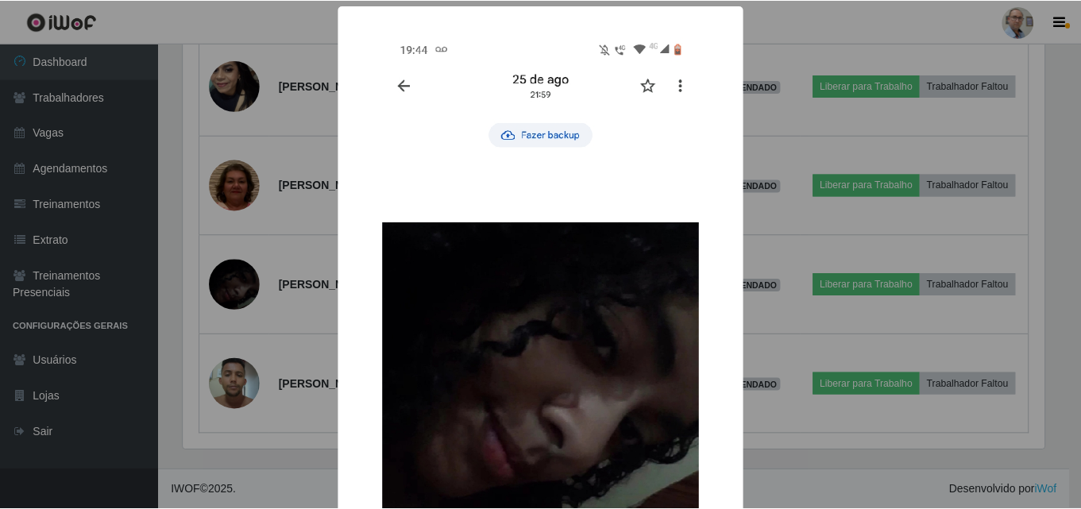
scroll to position [0, 0]
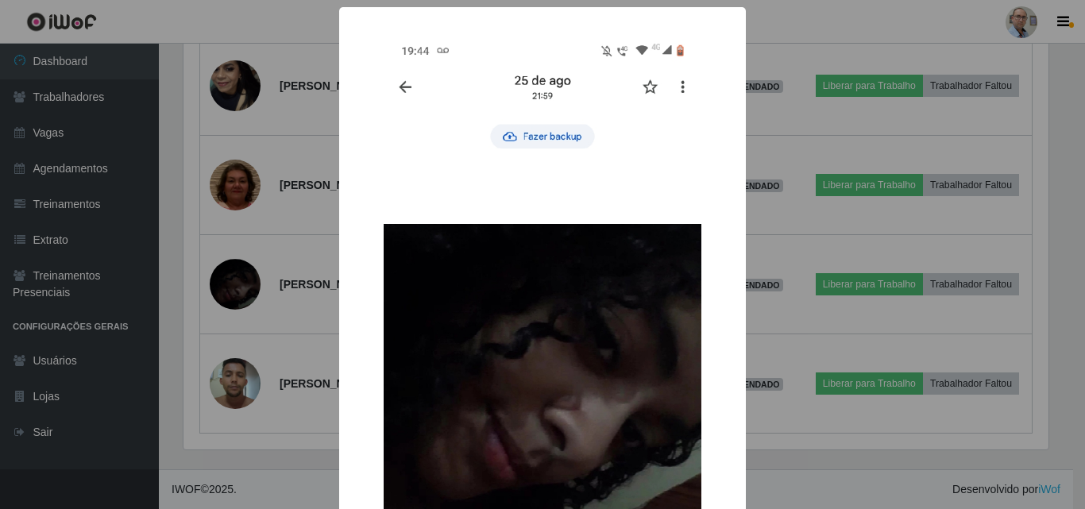
click at [314, 246] on div "× OK Cancel" at bounding box center [542, 254] width 1085 height 509
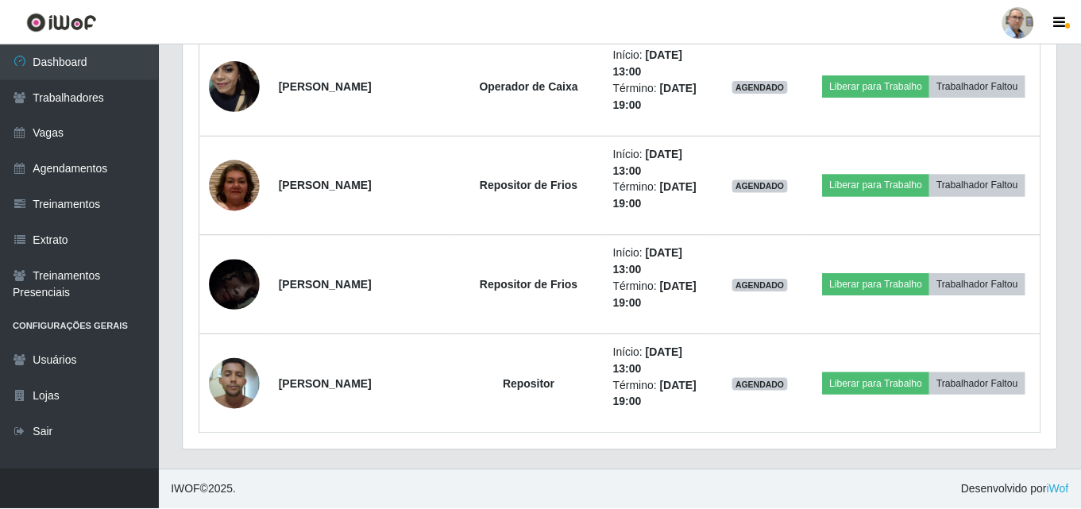
scroll to position [330, 873]
